Goal: Information Seeking & Learning: Learn about a topic

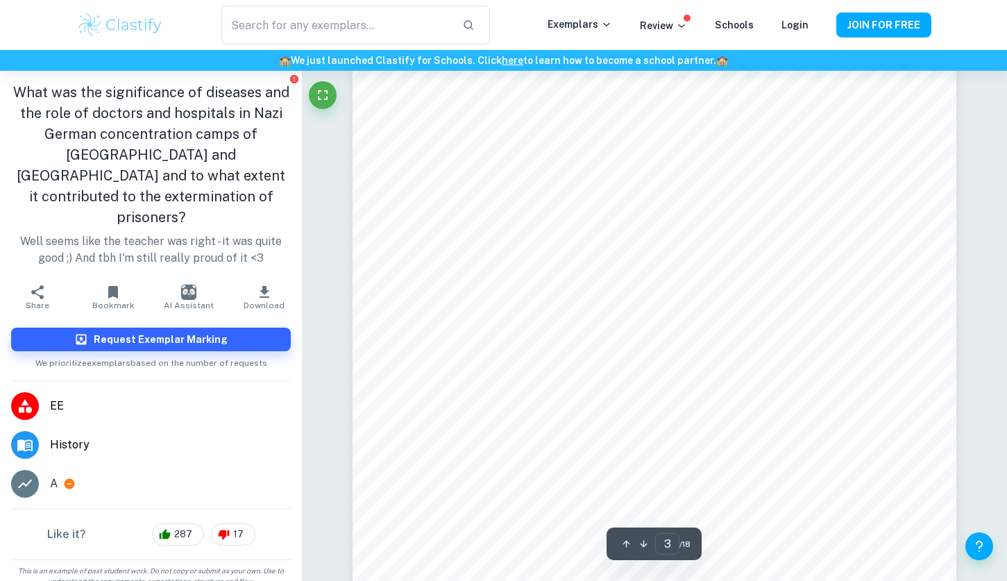
scroll to position [2086, 0]
type input "1"
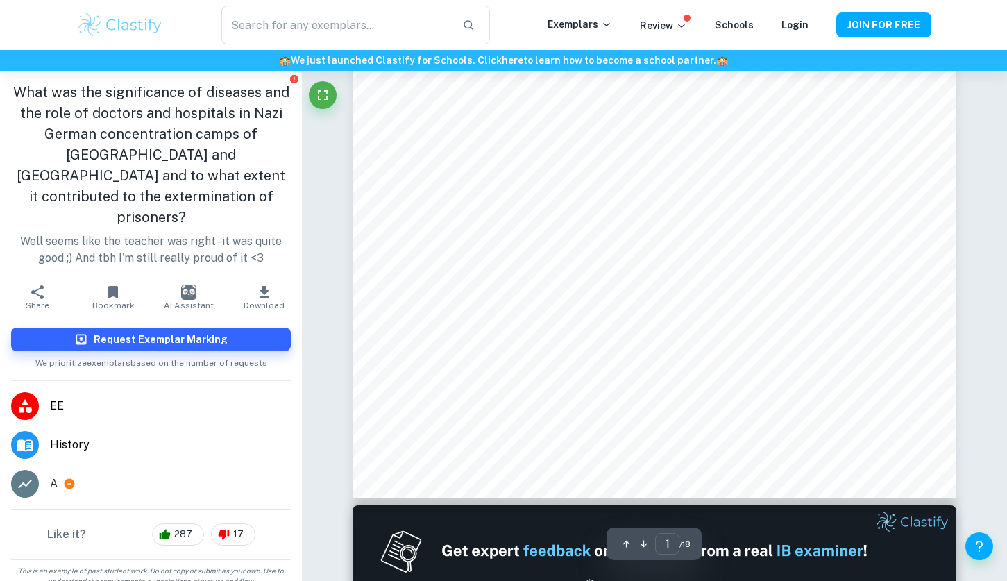
scroll to position [0, 0]
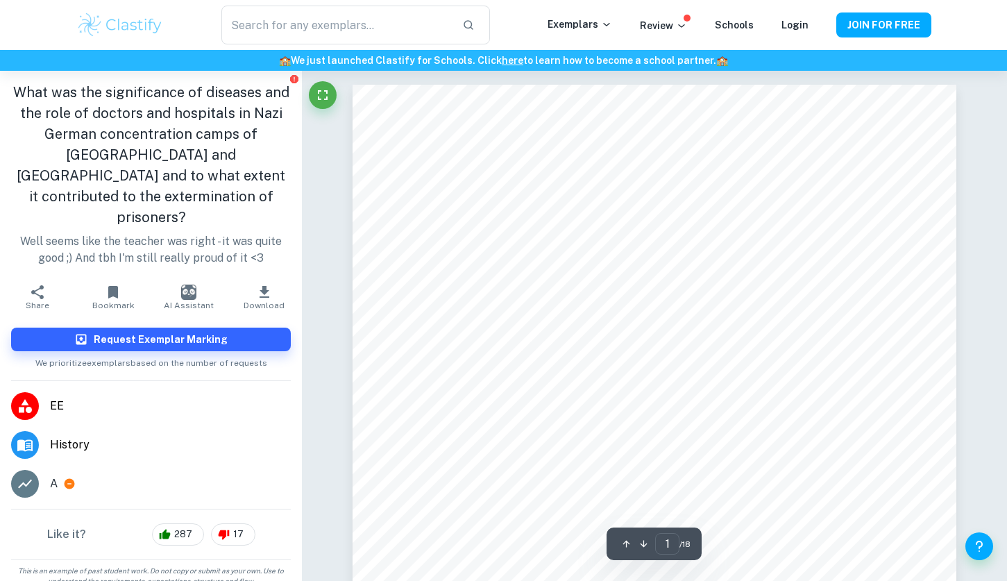
click at [121, 19] on img at bounding box center [120, 25] width 88 height 28
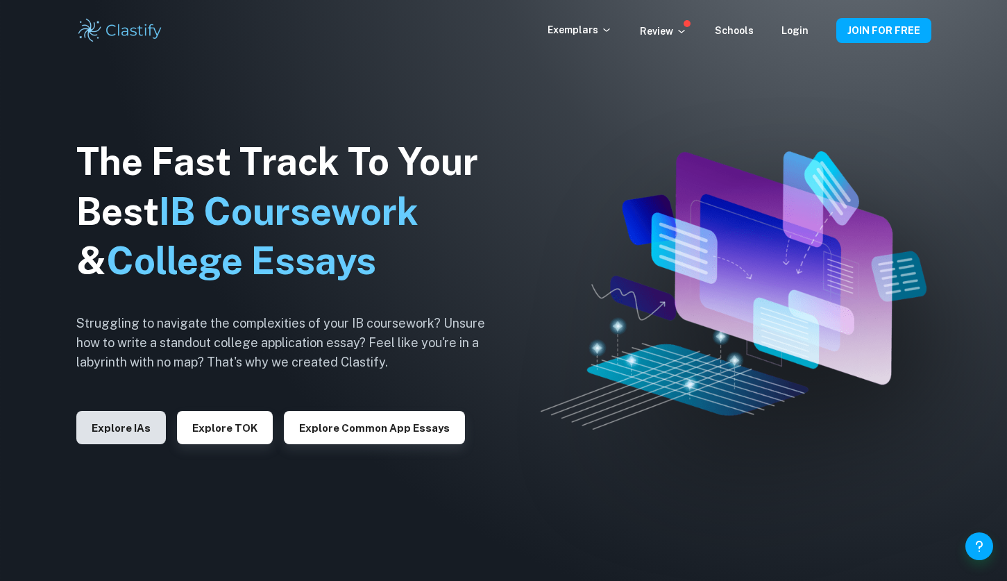
click at [137, 424] on button "Explore IAs" at bounding box center [121, 427] width 90 height 33
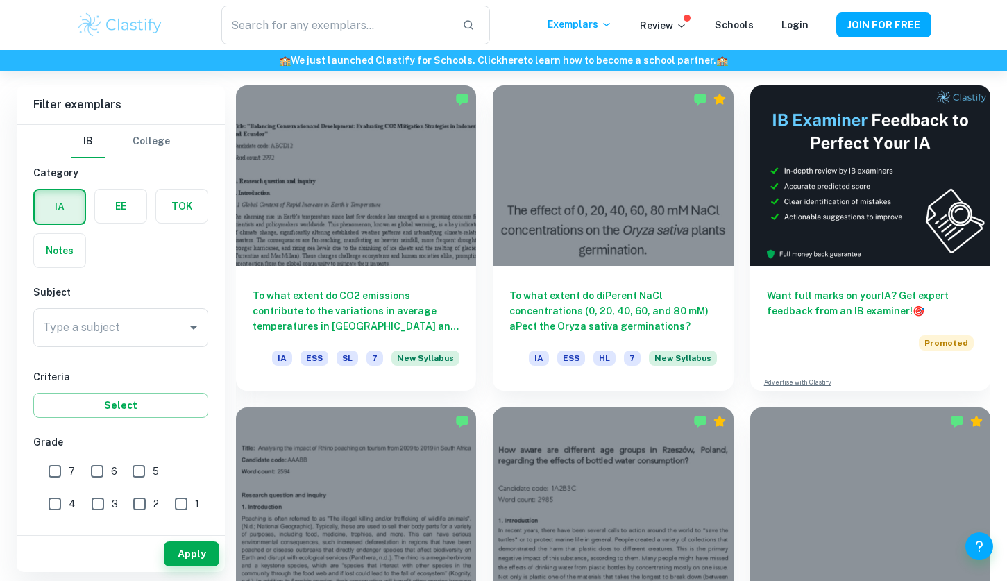
scroll to position [384, 0]
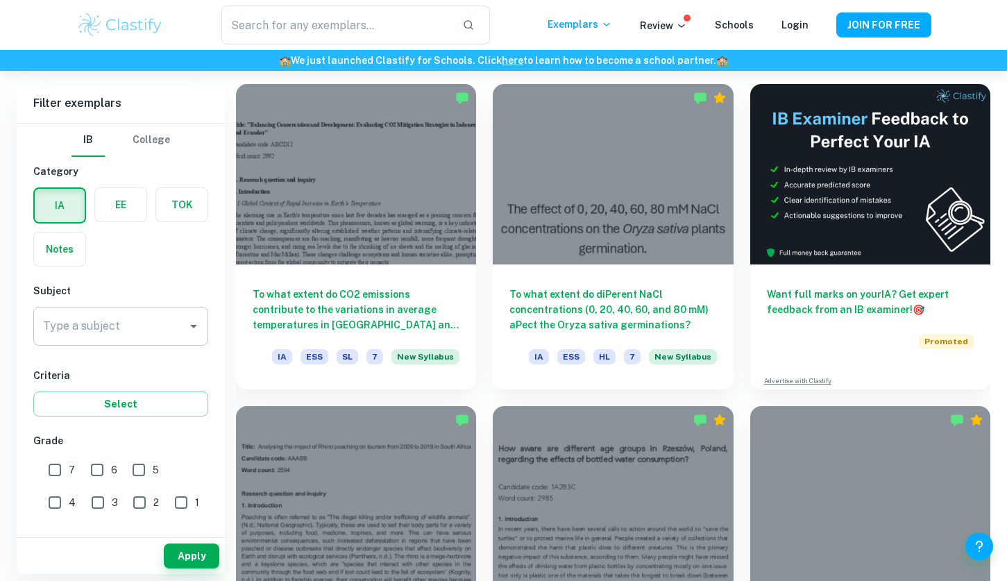
click at [89, 314] on div "Type a subject Type a subject" at bounding box center [120, 326] width 175 height 39
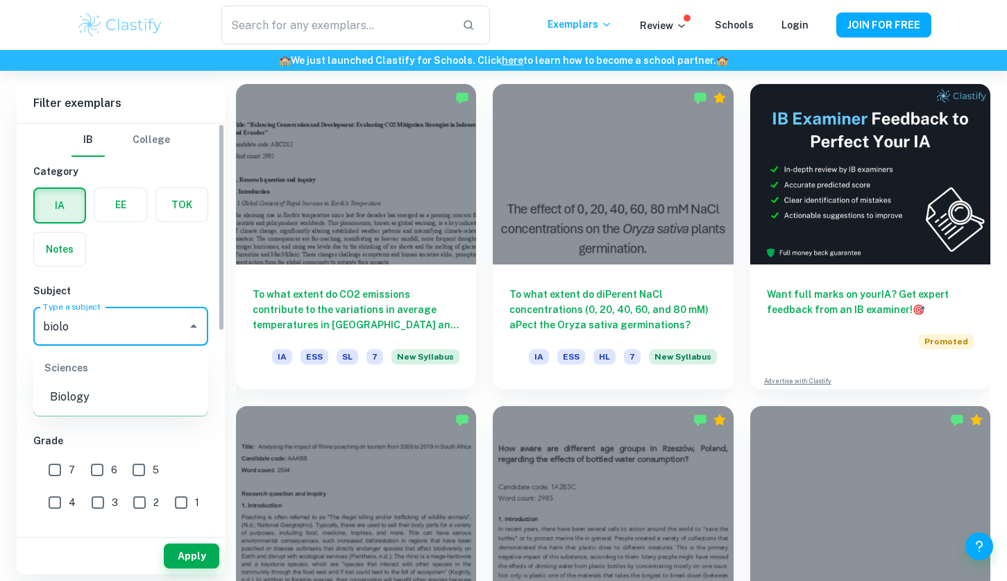
click at [119, 403] on li "Biology" at bounding box center [120, 397] width 175 height 25
type input "Biology"
click at [49, 464] on input "7" at bounding box center [55, 470] width 28 height 28
checkbox input "true"
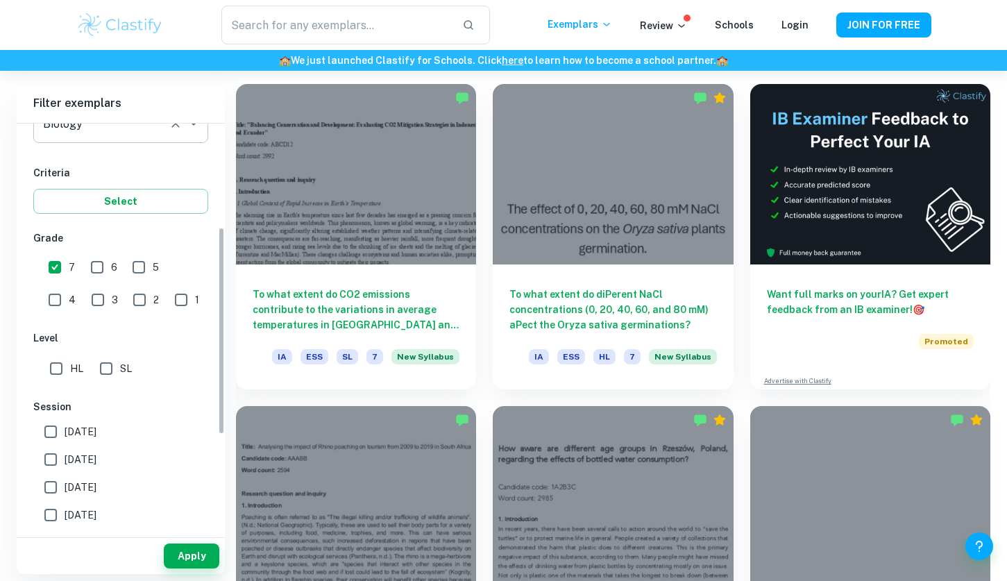
scroll to position [203, 0]
click at [132, 195] on button "Select" at bounding box center [120, 200] width 175 height 25
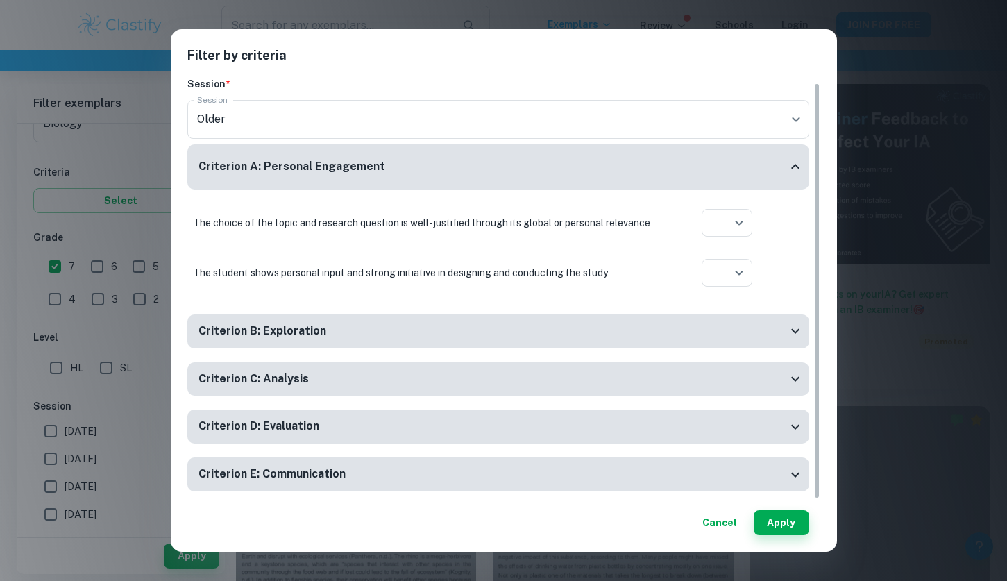
scroll to position [6, 0]
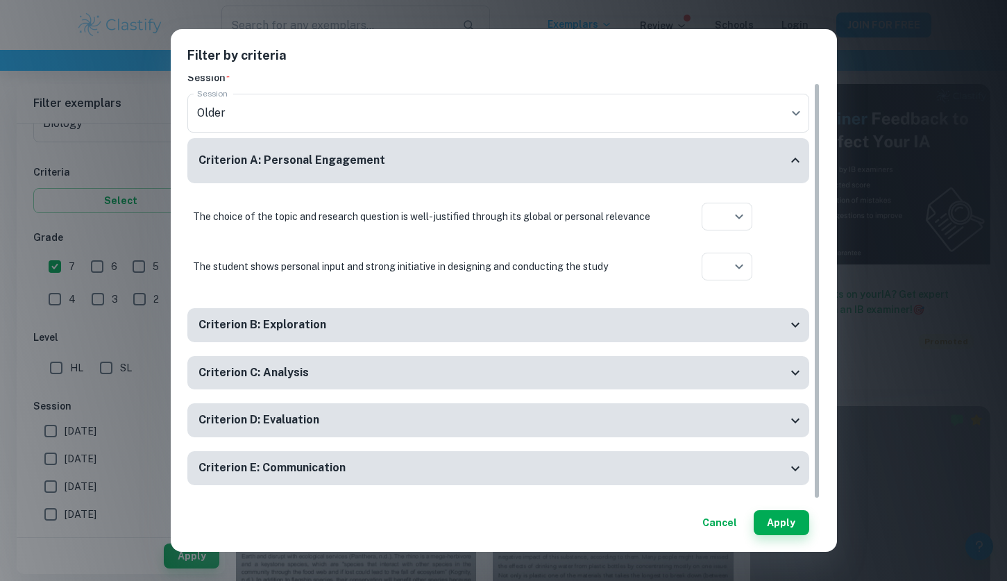
click at [146, 314] on div "Filter by criteria Session * Session Older current Session Criterion A: Persona…" at bounding box center [503, 290] width 1007 height 581
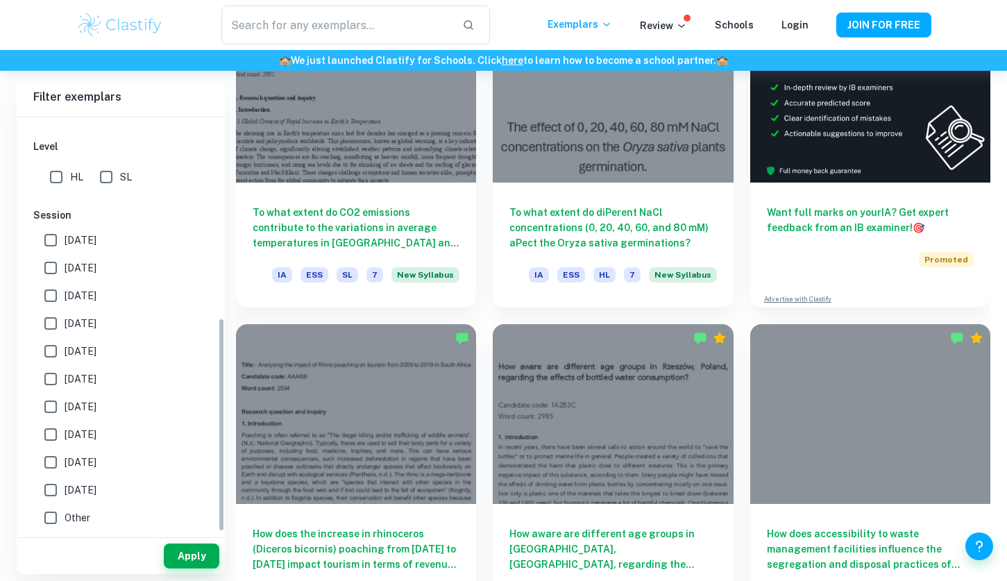
scroll to position [477, 0]
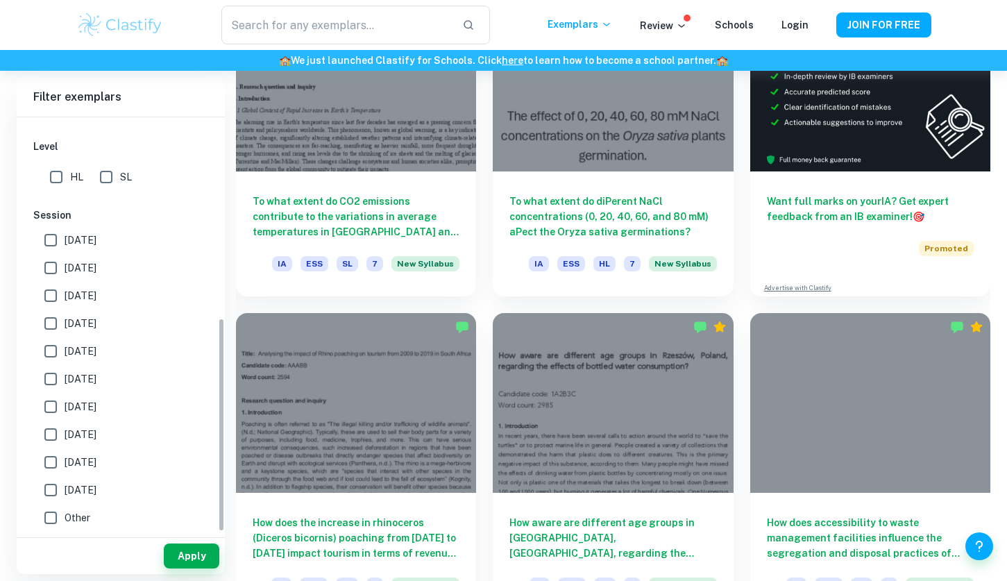
click at [50, 177] on input "HL" at bounding box center [56, 177] width 28 height 28
checkbox input "true"
click at [184, 558] on button "Apply" at bounding box center [192, 555] width 56 height 25
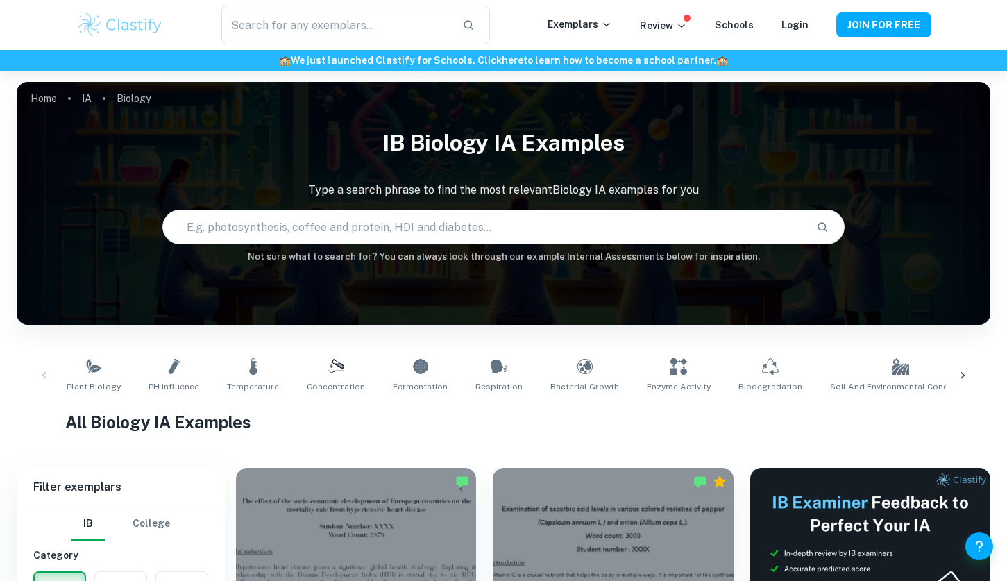
click at [335, 230] on input "text" at bounding box center [483, 227] width 641 height 39
type input "w"
type input "osmosis"
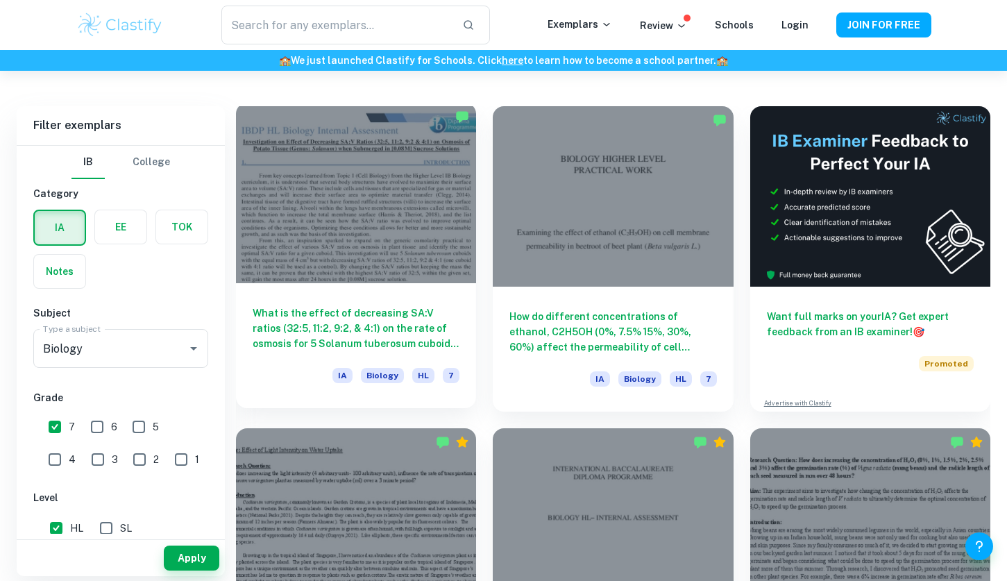
scroll to position [364, 0]
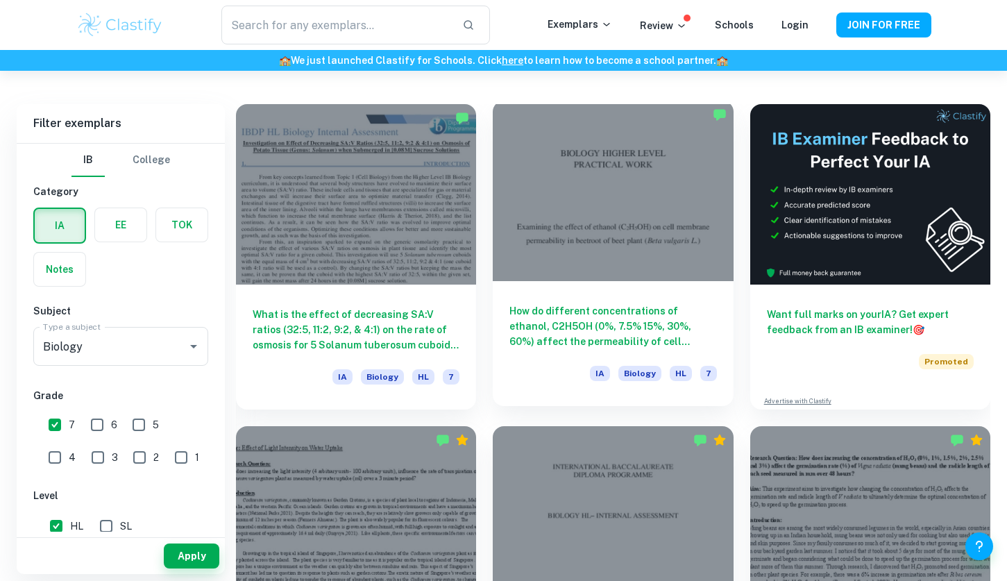
click at [539, 329] on h6 "How do different concentrations of ethanol, C2H5OH (0%, 7.5% 15%, 30%, 60%) aff…" at bounding box center [612, 326] width 207 height 46
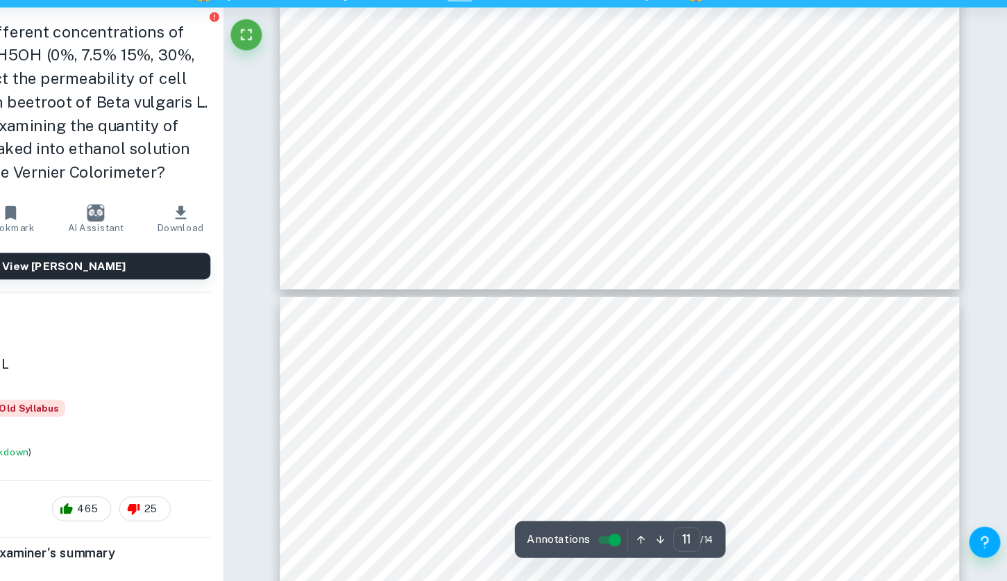
scroll to position [8723, 0]
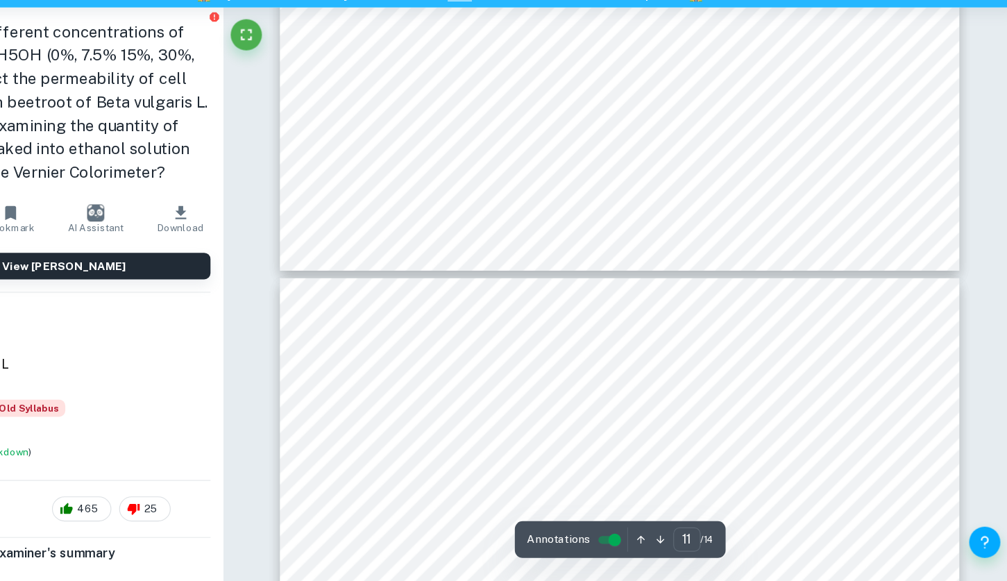
type input "12"
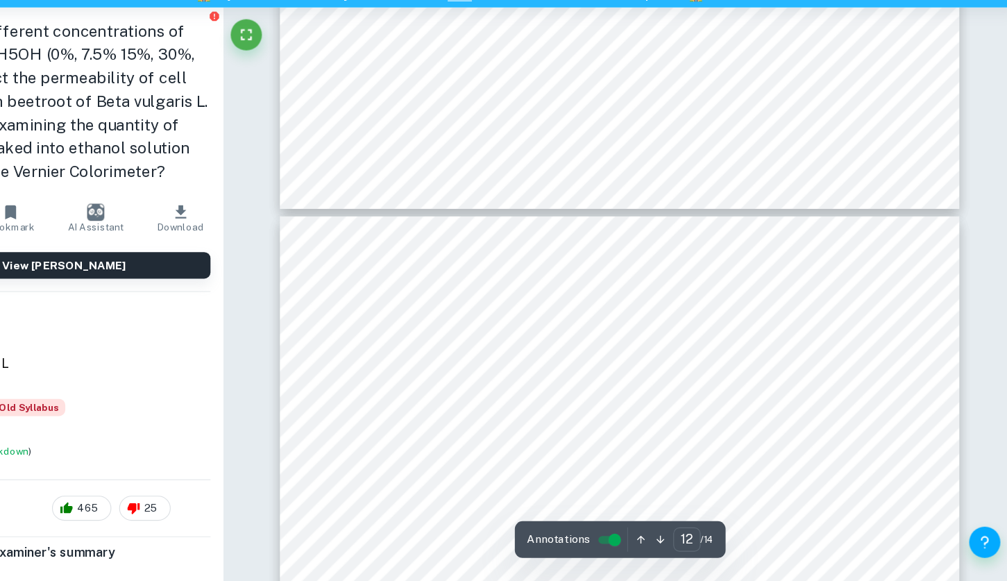
scroll to position [8795, 0]
